Goal: Information Seeking & Learning: Learn about a topic

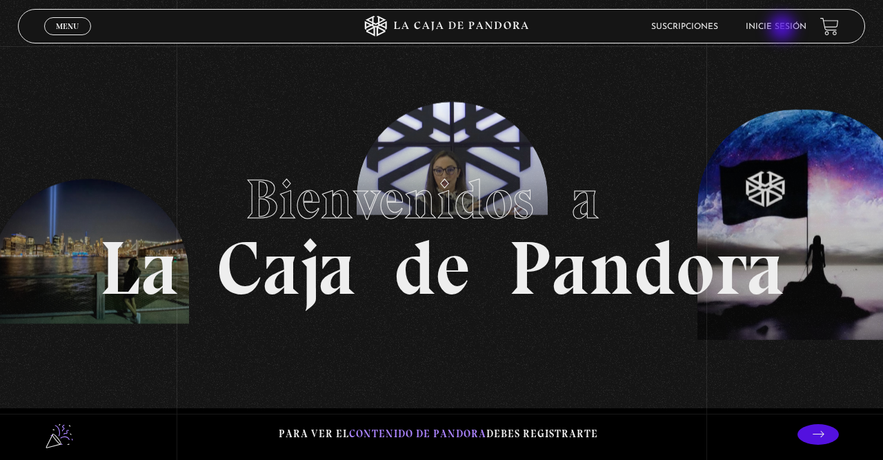
click at [786, 28] on link "Inicie sesión" at bounding box center [776, 27] width 61 height 8
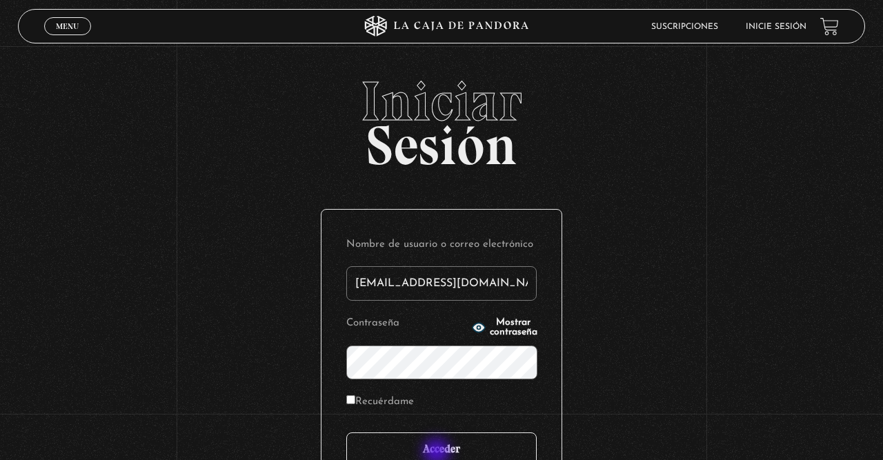
type input "[EMAIL_ADDRESS][DOMAIN_NAME]"
click at [438, 453] on input "Acceder" at bounding box center [441, 450] width 190 height 34
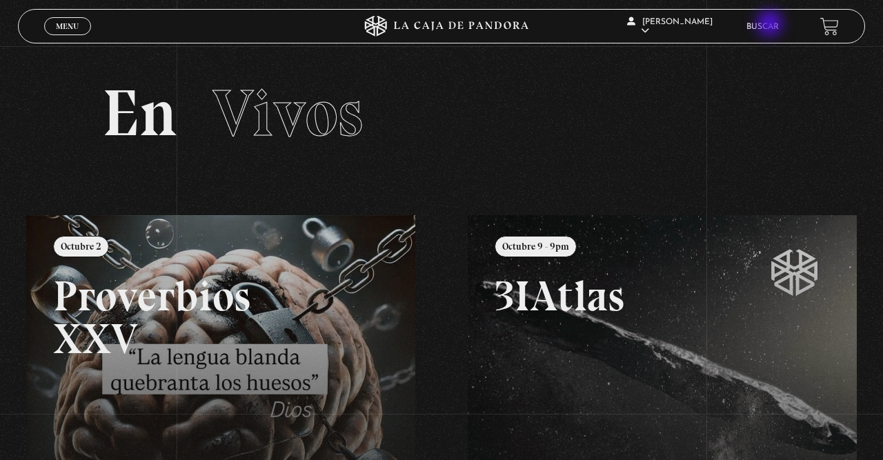
click at [771, 25] on link "Buscar" at bounding box center [762, 27] width 32 height 8
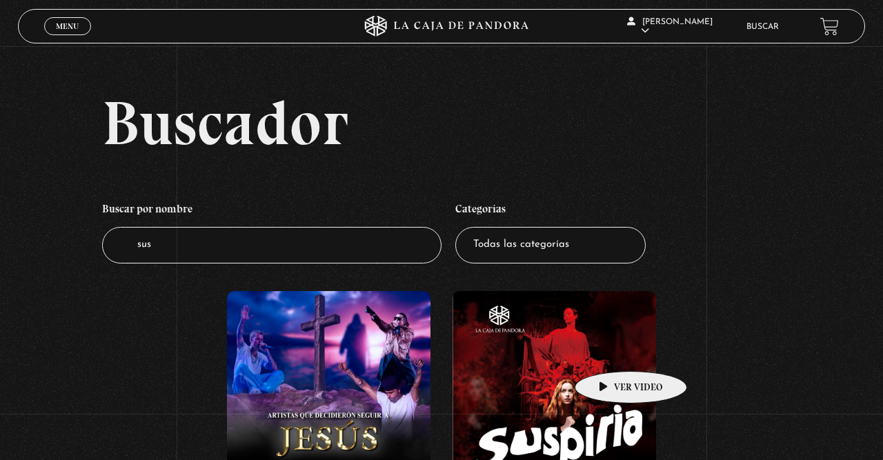
click at [609, 350] on figure at bounding box center [555, 393] width 204 height 204
